Goal: Task Accomplishment & Management: Complete application form

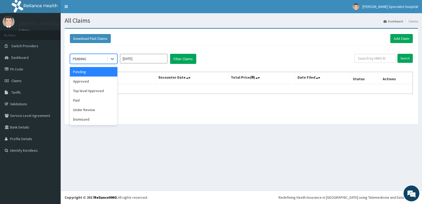
click at [101, 57] on div "PENDING" at bounding box center [88, 59] width 37 height 8
click at [146, 59] on input "Jul 2025" at bounding box center [143, 58] width 47 height 9
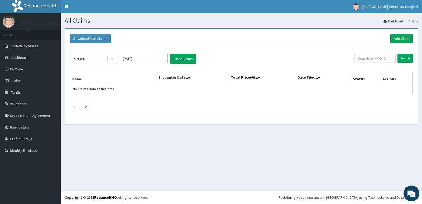
click at [180, 166] on div "All Claims Dashboard Claims Download Paid Claims Add Claim × Note you can only …" at bounding box center [241, 101] width 361 height 177
click at [398, 38] on link "Add Claim" at bounding box center [401, 38] width 22 height 9
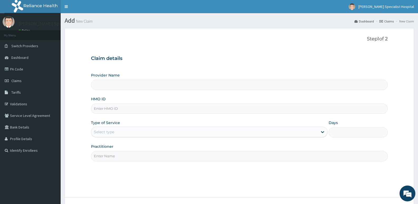
type input "[PERSON_NAME] Specialist Hospital"
click at [134, 110] on input "HMO ID" at bounding box center [239, 108] width 297 height 10
type input "nbc/11262/b"
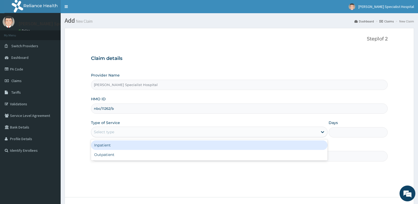
click at [130, 131] on div "Select type" at bounding box center [204, 132] width 226 height 8
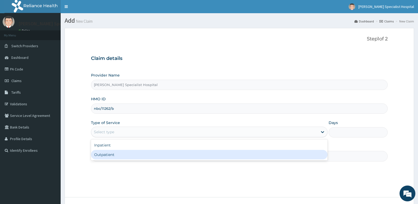
click at [129, 155] on div "Outpatient" at bounding box center [209, 154] width 236 height 9
type input "1"
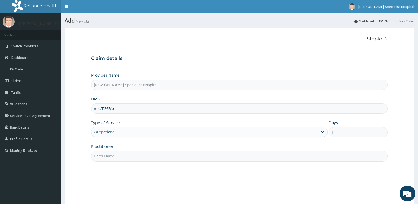
click at [145, 154] on input "Practitioner" at bounding box center [239, 156] width 297 height 10
type input "AISHA"
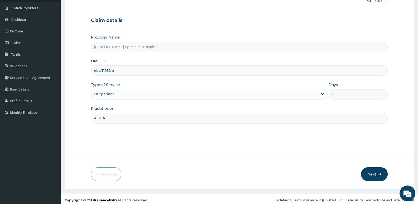
scroll to position [41, 0]
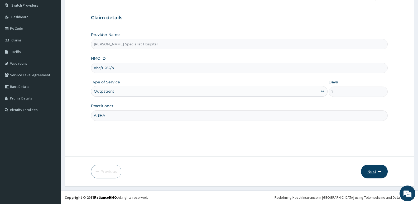
click at [368, 171] on button "Next" at bounding box center [374, 171] width 27 height 14
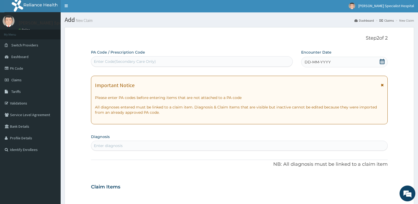
scroll to position [0, 0]
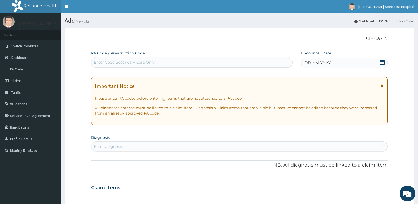
click at [232, 60] on div "Enter Code(Secondary Care Only)" at bounding box center [191, 62] width 201 height 8
type input "PA/257555"
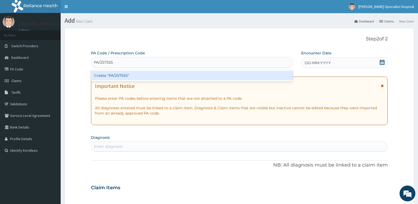
click at [211, 72] on div "Create "PA/257555"" at bounding box center [192, 75] width 202 height 9
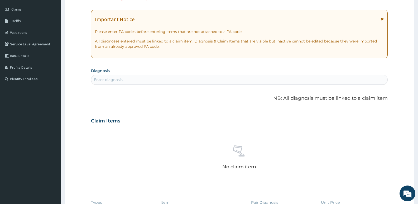
scroll to position [26, 0]
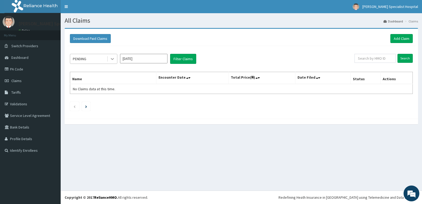
click at [113, 60] on icon at bounding box center [112, 58] width 5 height 5
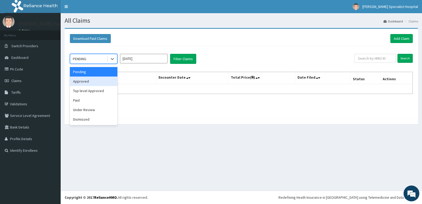
click at [87, 83] on div "Approved" at bounding box center [93, 80] width 47 height 9
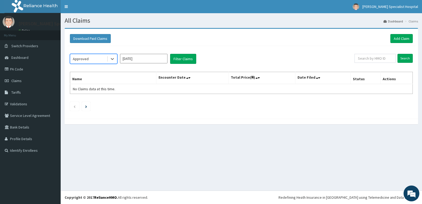
click at [135, 55] on input "Jul 2025" at bounding box center [143, 58] width 47 height 9
click at [189, 58] on button "Filter Claims" at bounding box center [183, 59] width 26 height 10
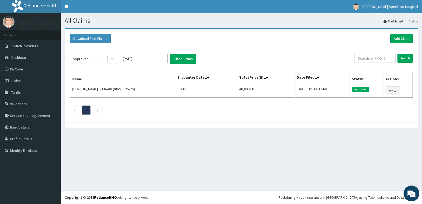
click at [135, 61] on input "Jul 2025" at bounding box center [143, 58] width 47 height 9
click at [144, 101] on div "Jul Aug Sep" at bounding box center [143, 102] width 47 height 11
click at [217, 54] on div "Approved Jul 2025 Previous Year 2025 Jan Feb Mar Apr May Jun Jul Aug Sep Oct No…" at bounding box center [212, 59] width 284 height 10
click at [29, 73] on link "PA Code" at bounding box center [30, 69] width 61 height 12
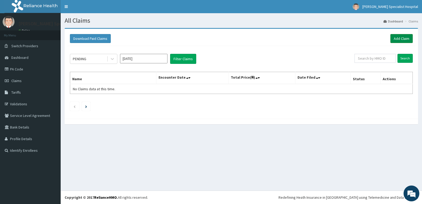
click at [403, 40] on link "Add Claim" at bounding box center [401, 38] width 22 height 9
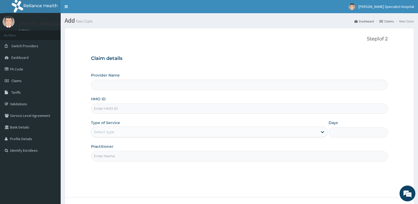
click at [121, 108] on input "HMO ID" at bounding box center [239, 108] width 297 height 10
type input "[PERSON_NAME] Specialist Hospital"
type input "tlf/10100/b"
click at [135, 135] on div "Select type" at bounding box center [204, 132] width 226 height 8
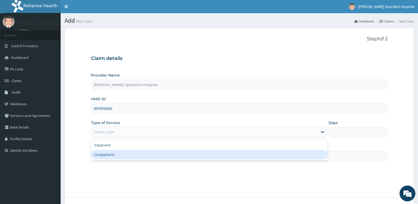
click at [135, 152] on div "Outpatient" at bounding box center [209, 154] width 236 height 9
type input "1"
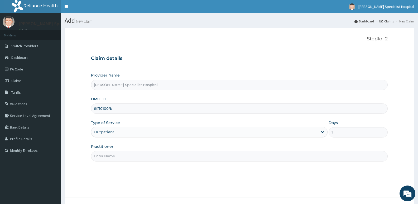
click at [136, 158] on input "Practitioner" at bounding box center [239, 156] width 297 height 10
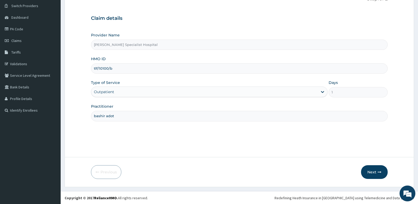
scroll to position [41, 0]
type input "bashir adotl"
click at [368, 174] on button "Next" at bounding box center [374, 171] width 27 height 14
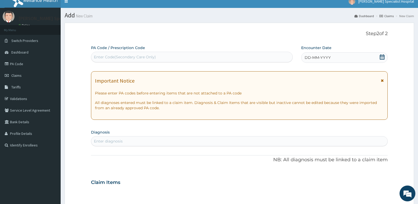
scroll to position [0, 0]
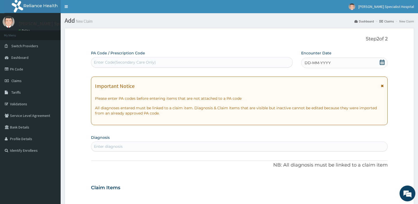
click at [201, 59] on div "Enter Code(Secondary Care Only)" at bounding box center [191, 62] width 201 height 8
type input "PA/67396E"
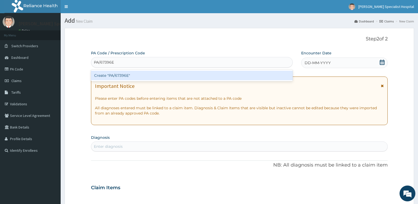
click at [203, 72] on div "Create "PA/67396E"" at bounding box center [192, 75] width 202 height 9
